Goal: Obtain resource: Obtain resource

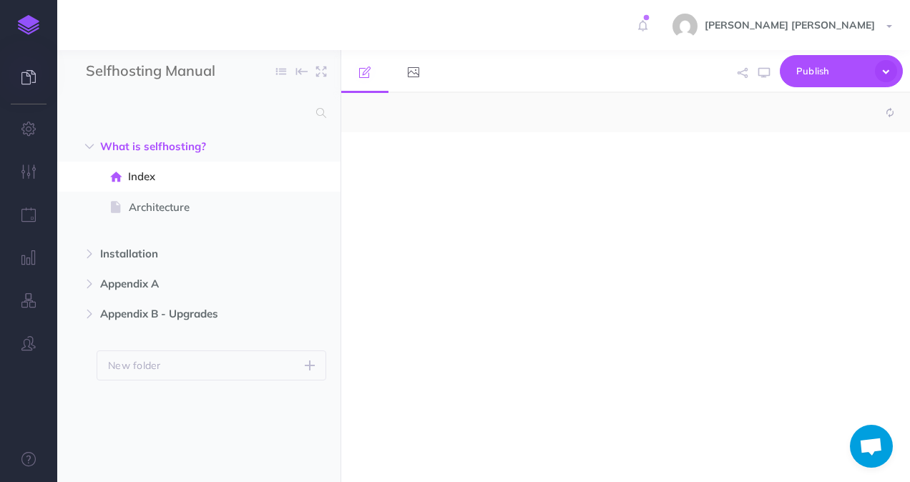
select select "null"
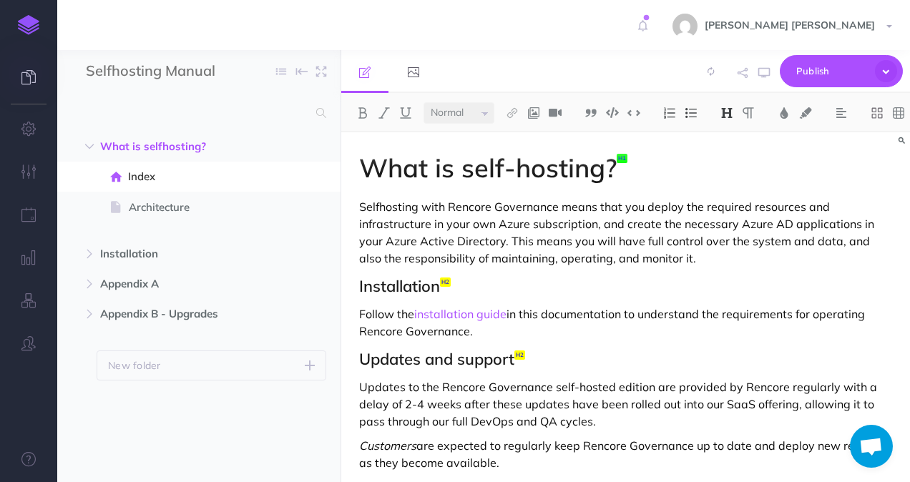
click at [40, 80] on link at bounding box center [28, 78] width 57 height 43
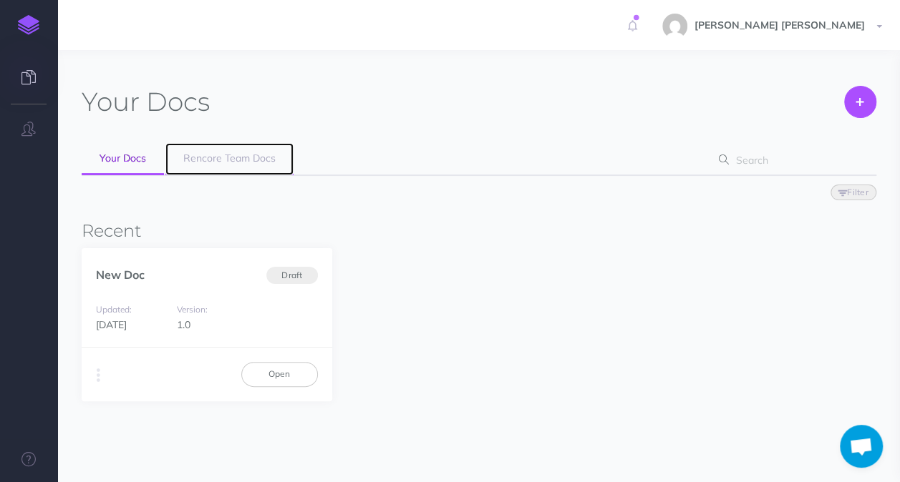
click at [250, 160] on span "Rencore Team Docs" at bounding box center [229, 158] width 92 height 13
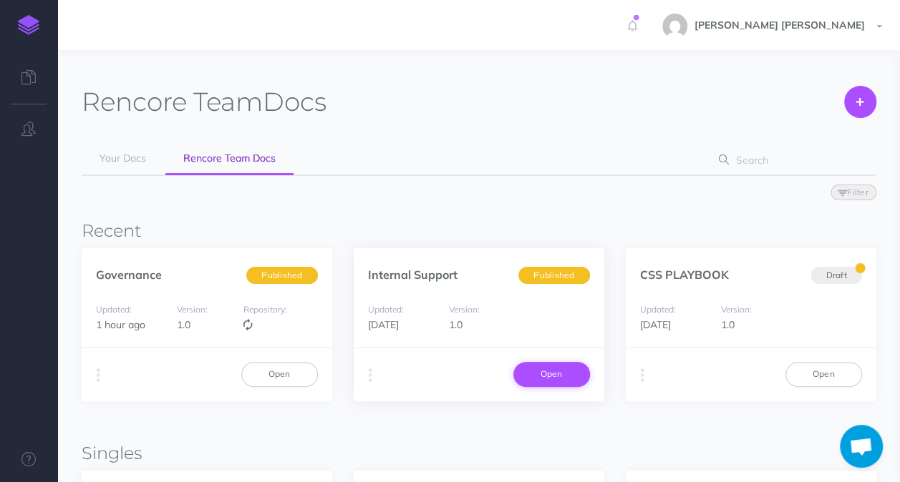
click at [557, 369] on link "Open" at bounding box center [551, 374] width 77 height 24
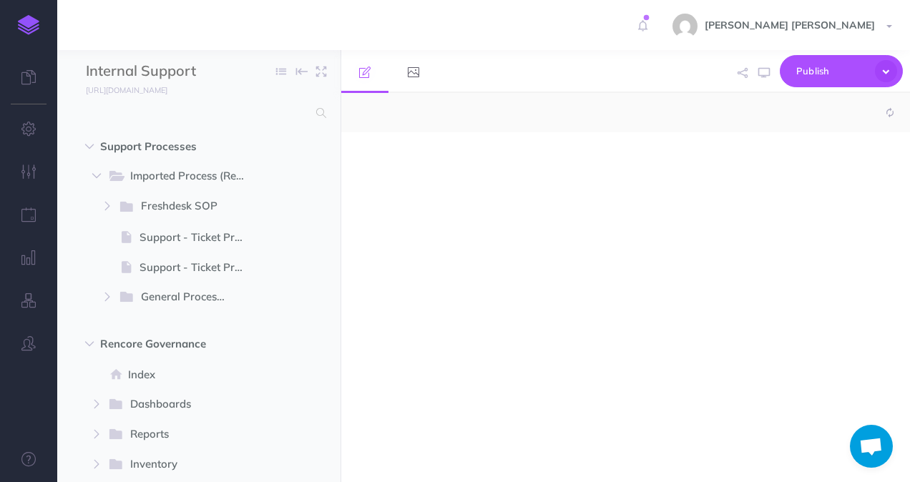
select select "null"
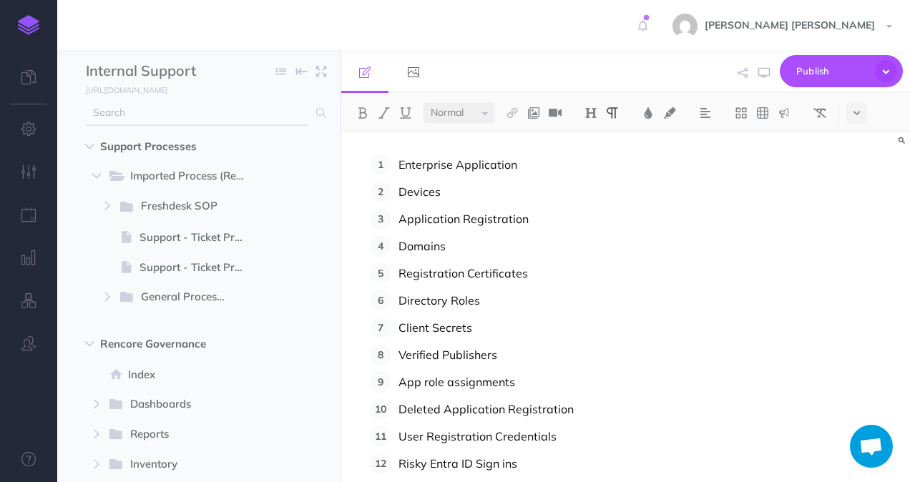
click at [233, 117] on input "text" at bounding box center [197, 113] width 222 height 26
type input "table"
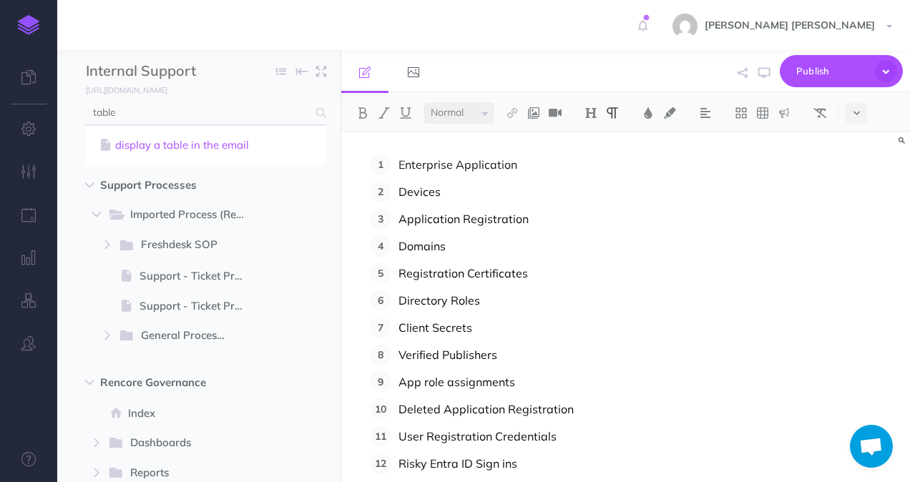
click at [223, 142] on link "display a table in the email" at bounding box center [206, 145] width 219 height 17
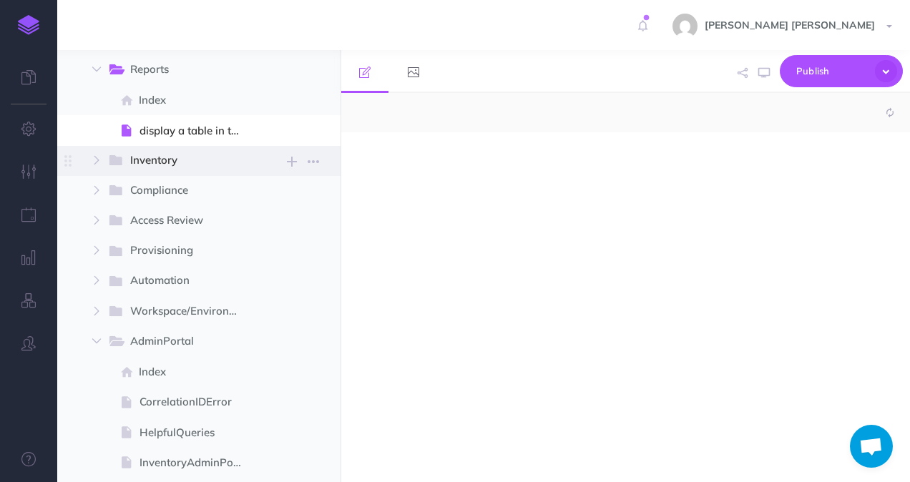
select select "null"
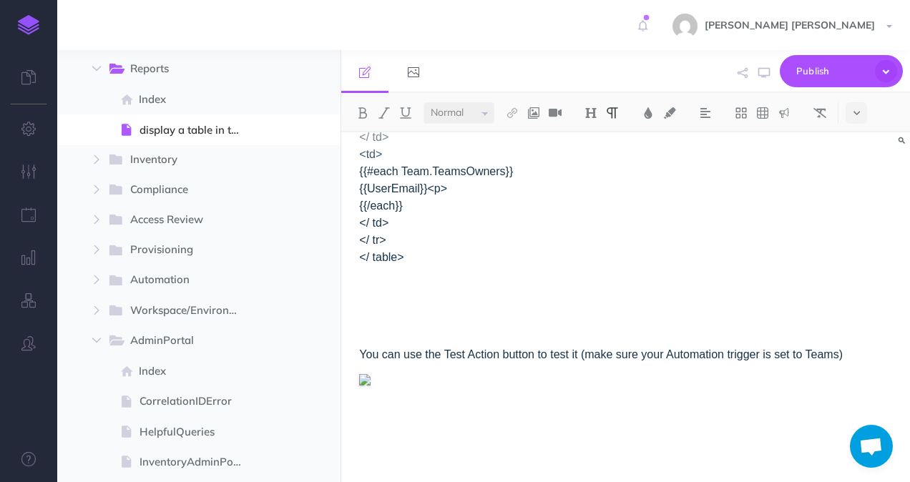
scroll to position [716, 0]
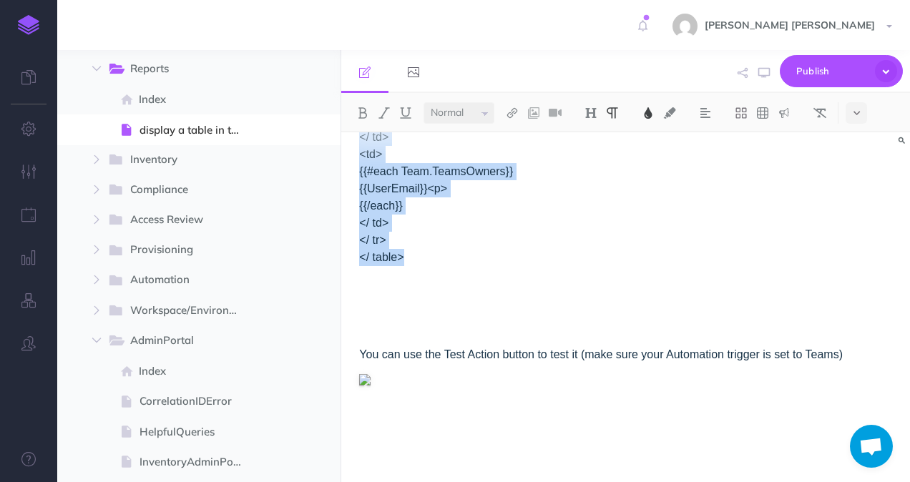
drag, startPoint x: 426, startPoint y: 395, endPoint x: 352, endPoint y: 164, distance: 242.8
click at [352, 164] on div "Display a table in the email to create a report and be able to place place hold…" at bounding box center [625, 24] width 569 height 915
copy span "<table ><tr><th>Team Name</ th><th> Members</ th><th>Owners</ th></ tr><tr><td>…"
